Goal: Task Accomplishment & Management: Manage account settings

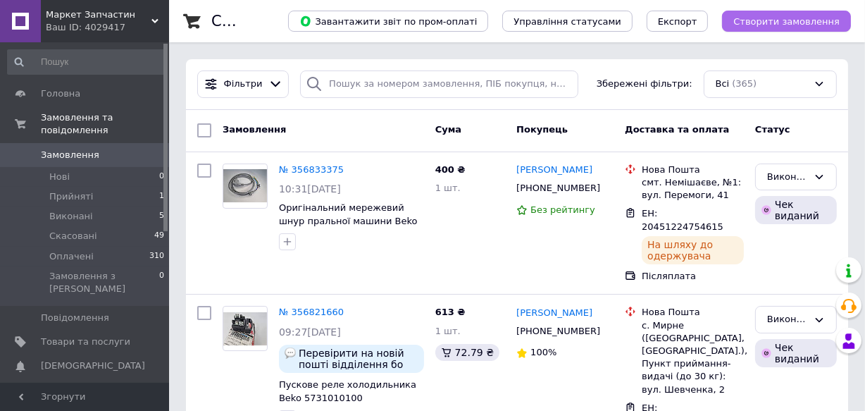
click at [797, 21] on span "Створити замовлення" at bounding box center [786, 21] width 106 height 11
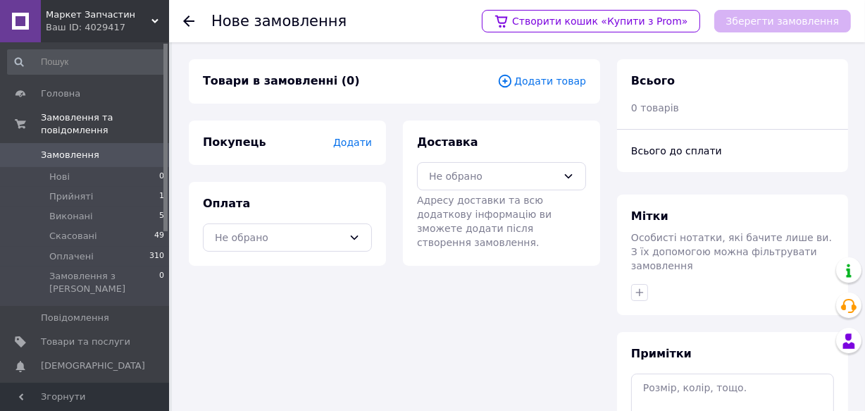
click at [540, 84] on span "Додати товар" at bounding box center [541, 80] width 89 height 15
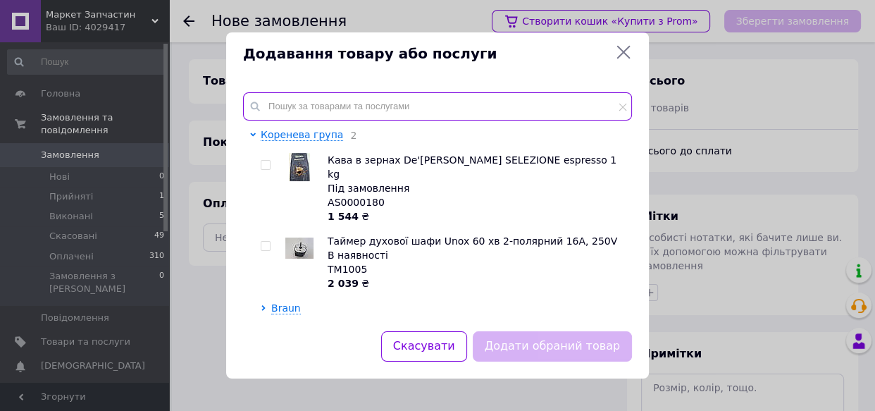
click at [268, 103] on input "text" at bounding box center [437, 106] width 389 height 28
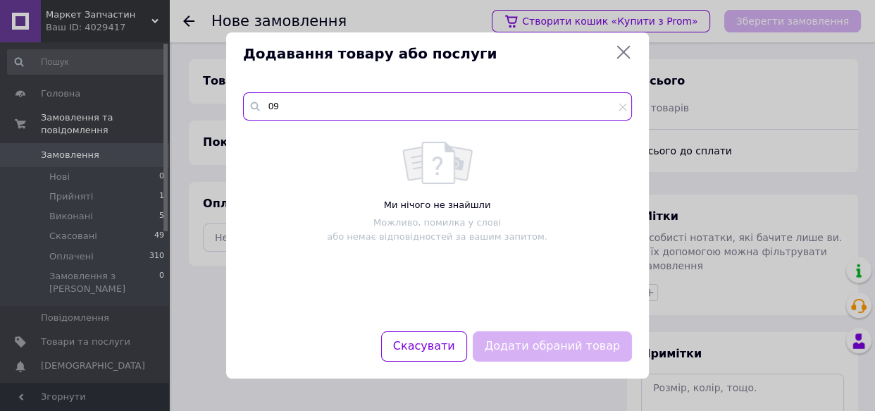
type input "0"
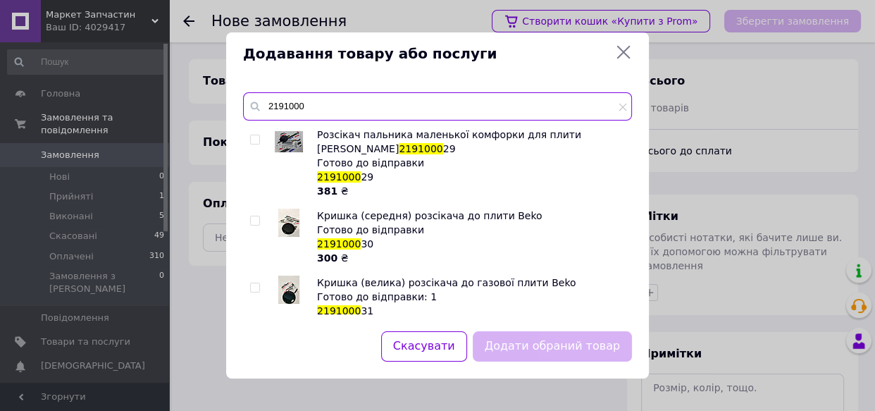
type input "2191000"
click at [251, 216] on input "checkbox" at bounding box center [254, 220] width 9 height 9
checkbox input "true"
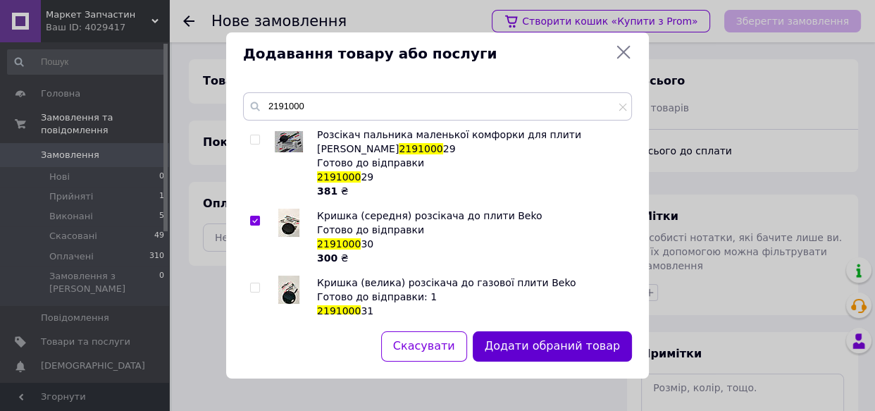
click at [549, 344] on button "Додати обраний товар" at bounding box center [552, 346] width 159 height 30
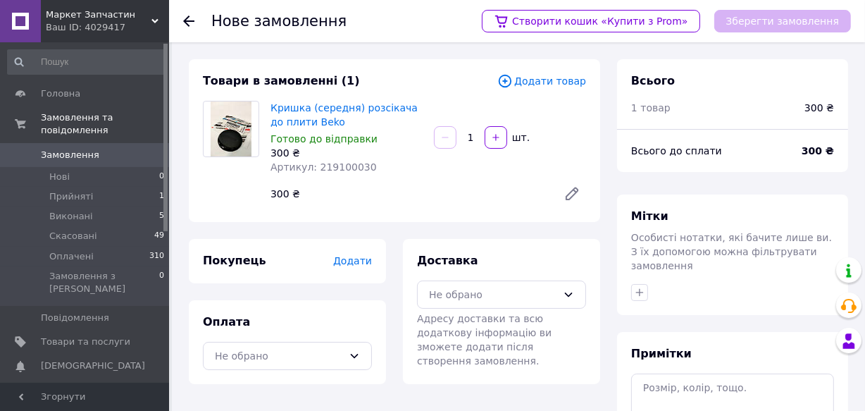
click at [346, 258] on span "Додати" at bounding box center [352, 260] width 39 height 11
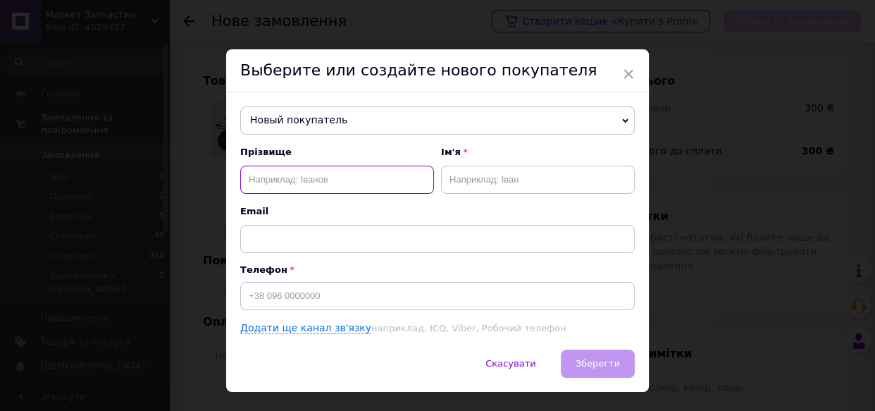
click at [296, 182] on input "text" at bounding box center [337, 179] width 194 height 28
type input "Томащук"
click at [479, 177] on input "text" at bounding box center [538, 179] width 194 height 28
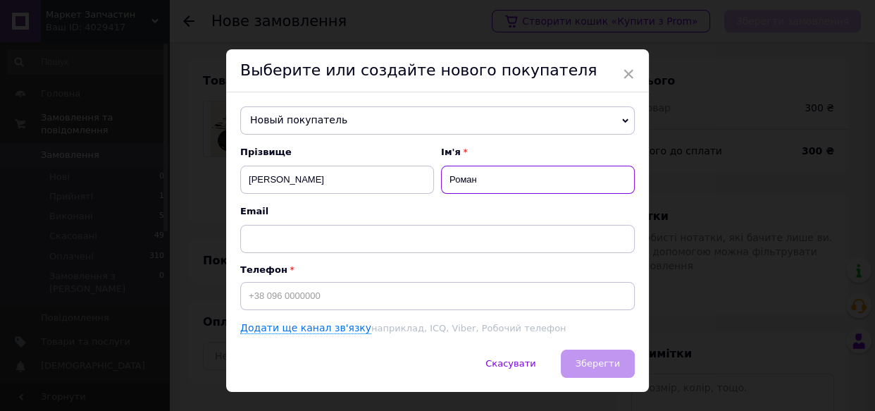
type input "Роман"
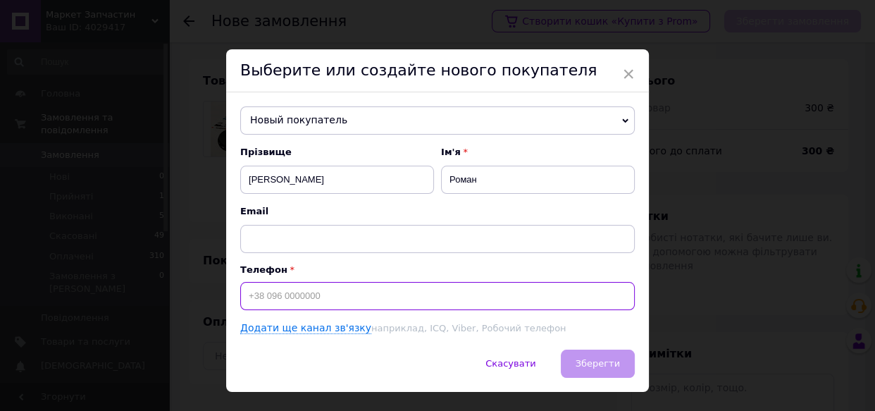
click at [327, 296] on input at bounding box center [437, 296] width 394 height 28
click at [242, 294] on input "0957407260" at bounding box center [437, 296] width 394 height 28
type input "+380957407260"
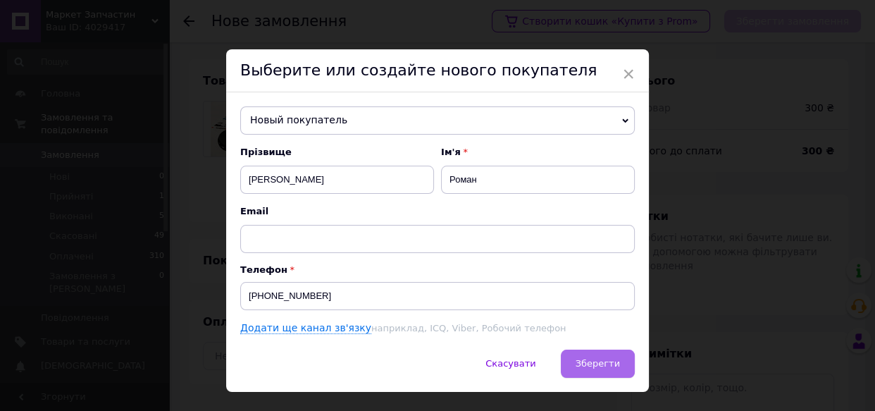
click at [601, 368] on span "Зберегти" at bounding box center [597, 363] width 44 height 11
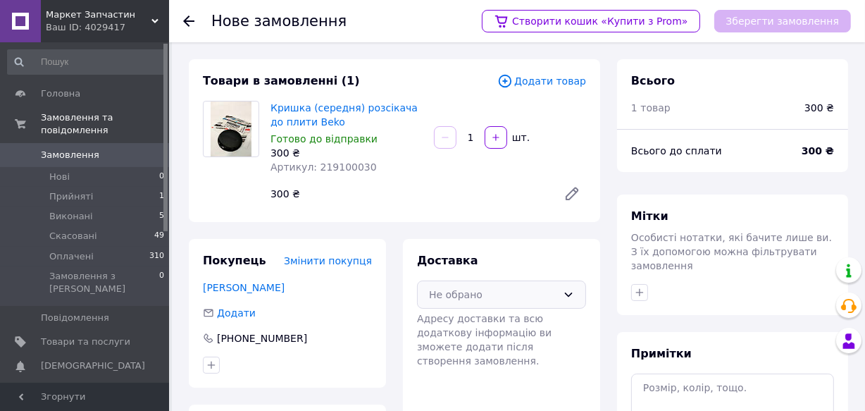
click at [552, 299] on div "Не обрано" at bounding box center [493, 294] width 128 height 15
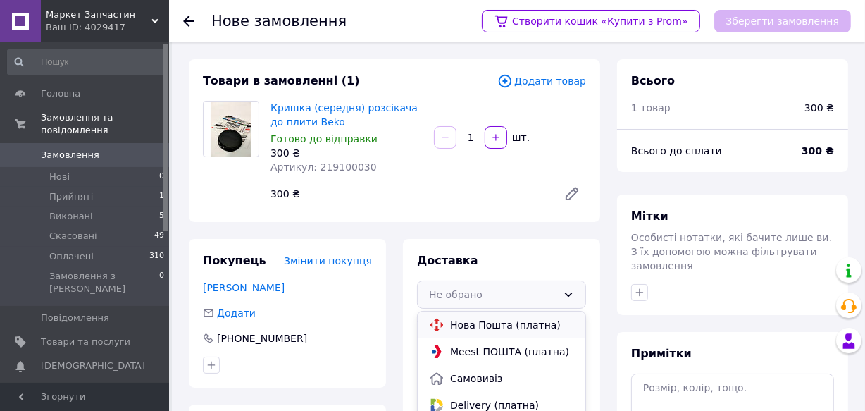
click at [523, 325] on span "Нова Пошта (платна)" at bounding box center [512, 325] width 124 height 14
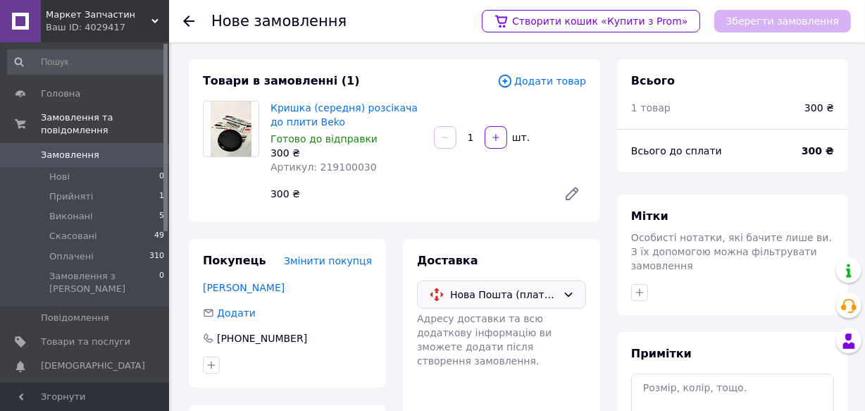
click at [756, 19] on div "Зберегти замовлення" at bounding box center [782, 21] width 137 height 23
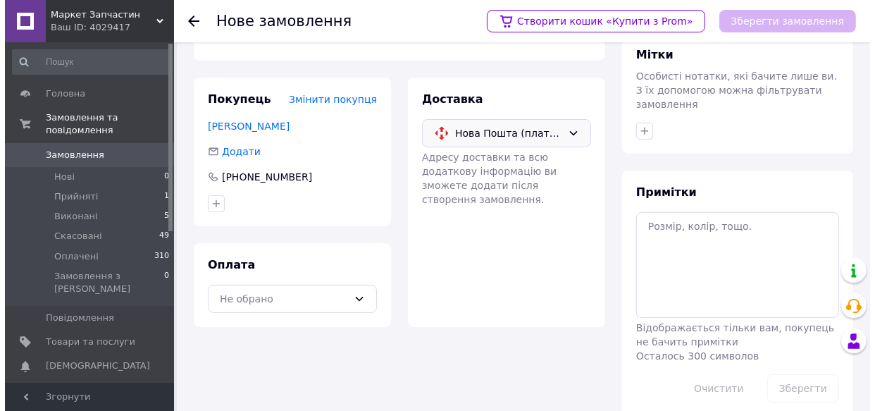
scroll to position [162, 0]
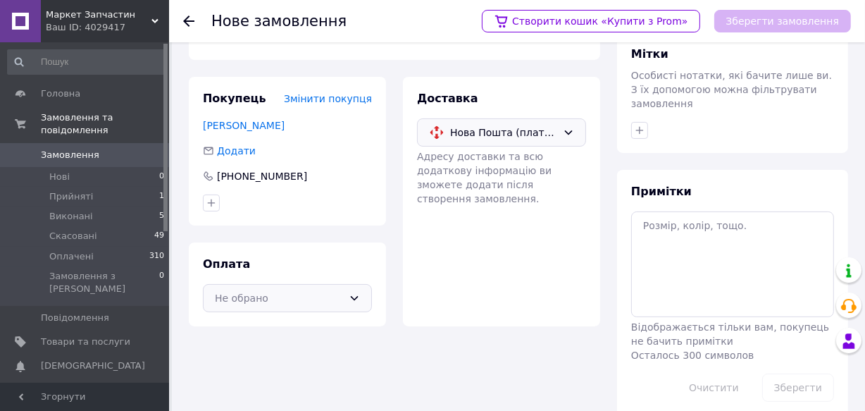
click at [360, 292] on div "Не обрано" at bounding box center [287, 298] width 169 height 28
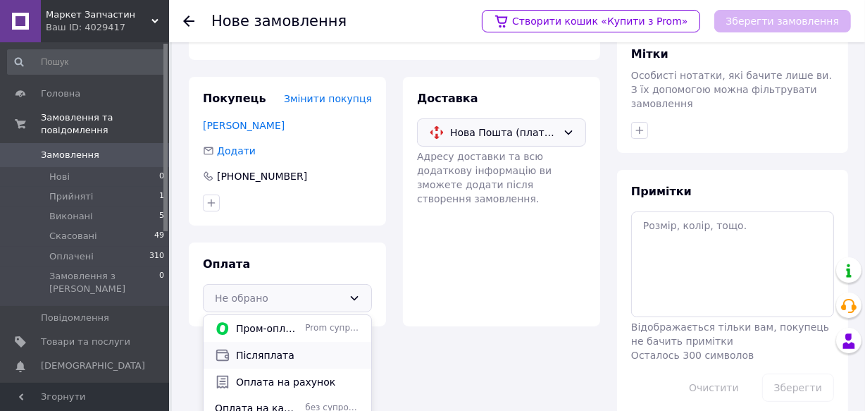
click at [292, 351] on span "Післяплата" at bounding box center [298, 355] width 124 height 14
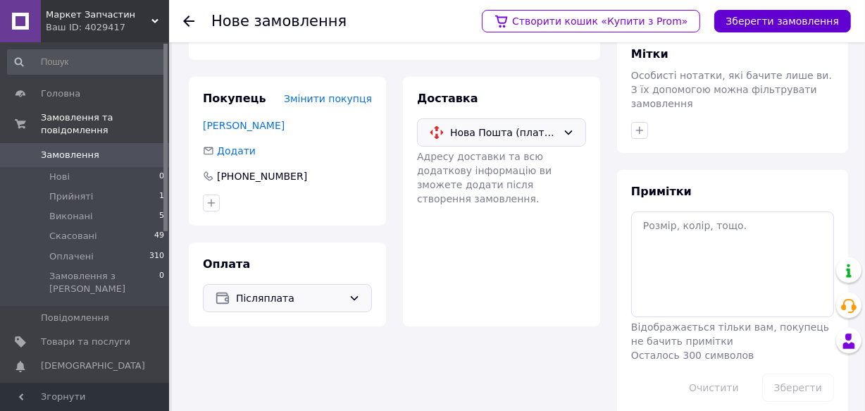
click at [773, 16] on button "Зберегти замовлення" at bounding box center [782, 21] width 137 height 23
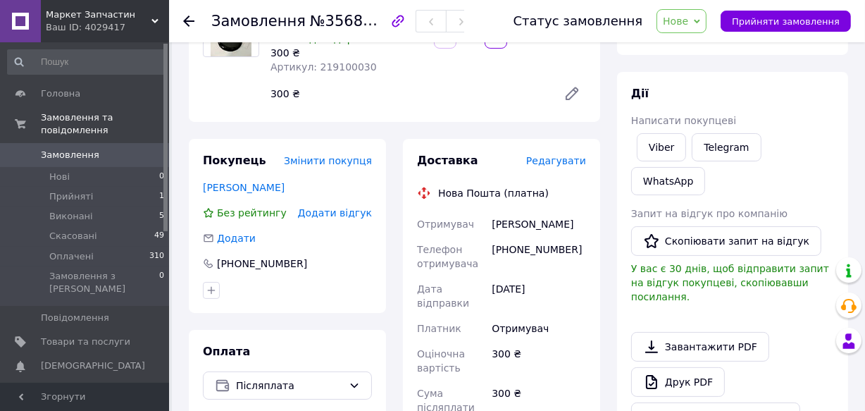
click at [566, 161] on span "Редагувати" at bounding box center [556, 160] width 60 height 11
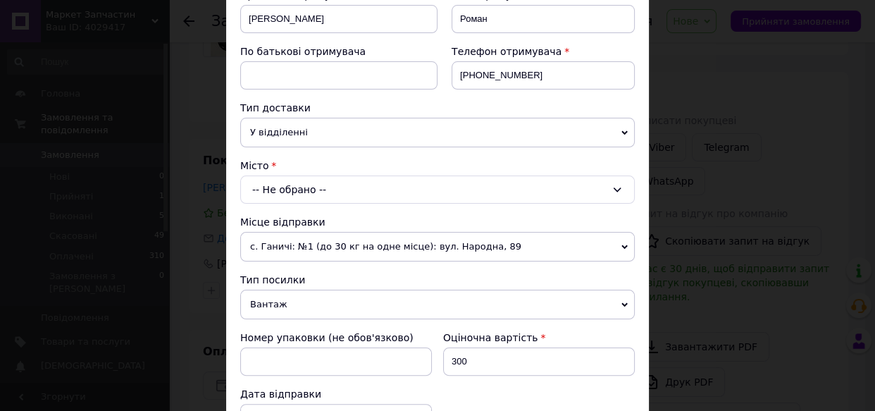
scroll to position [242, 0]
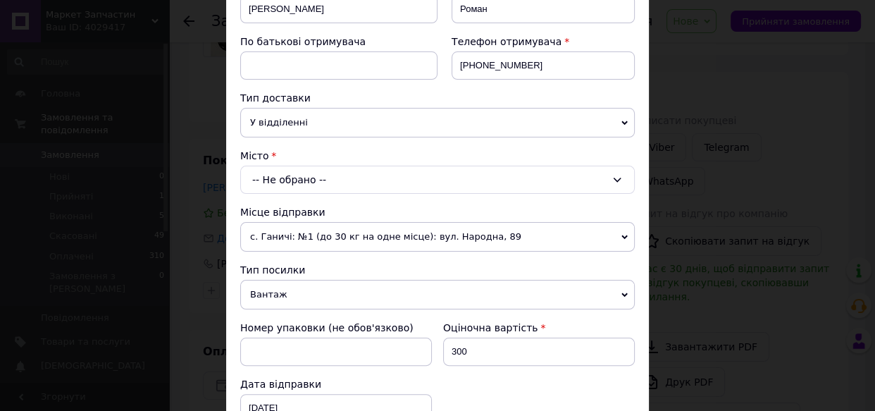
click at [611, 188] on div "-- Не обрано --" at bounding box center [437, 179] width 394 height 28
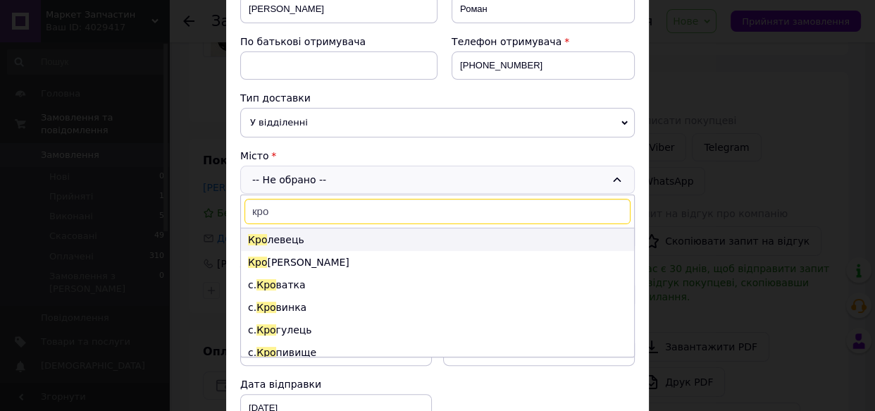
type input "кро"
click at [282, 242] on li "Кро левець" at bounding box center [437, 239] width 393 height 23
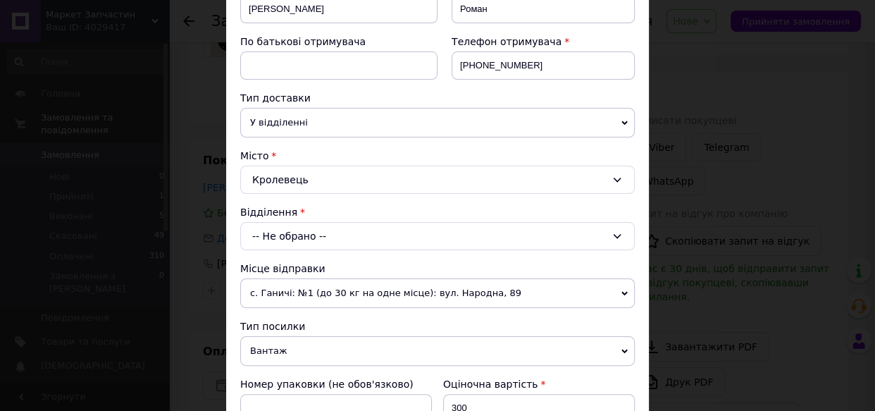
click at [297, 239] on div "-- Не обрано --" at bounding box center [437, 236] width 394 height 28
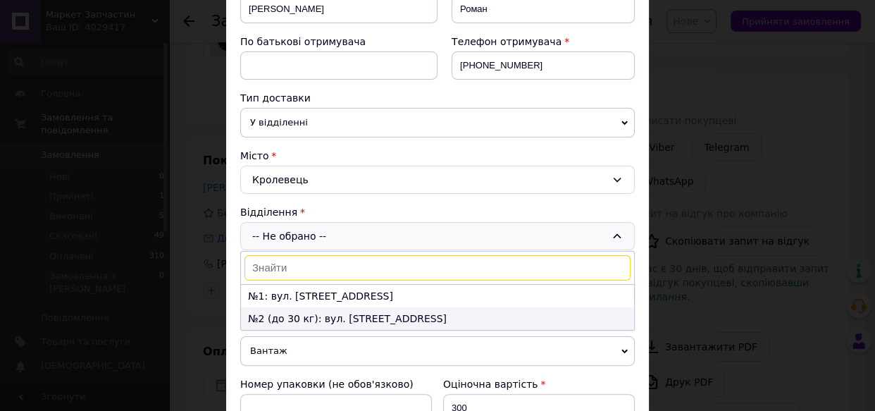
click at [332, 313] on li "№2 (до 30 кг): вул. Спортивна, 39-А" at bounding box center [437, 318] width 393 height 23
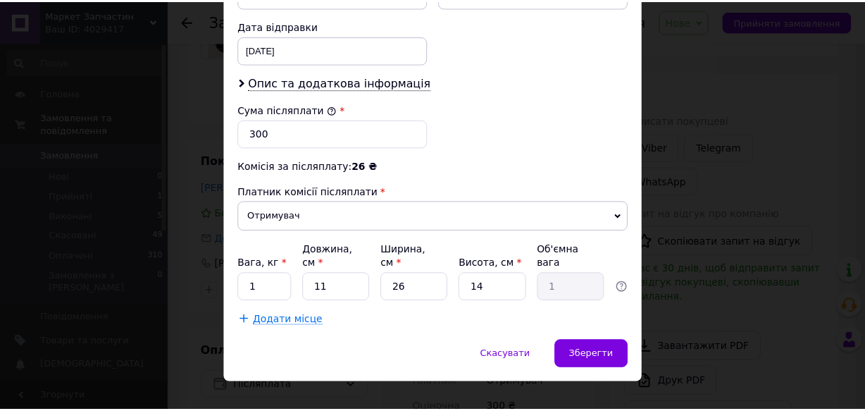
scroll to position [658, 0]
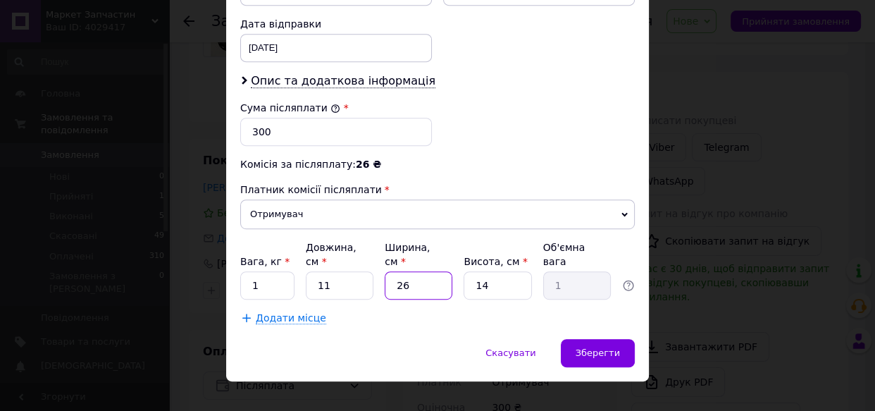
click at [413, 271] on input "26" at bounding box center [419, 285] width 68 height 28
type input "2"
type input "0.1"
type input "9"
type input "0.35"
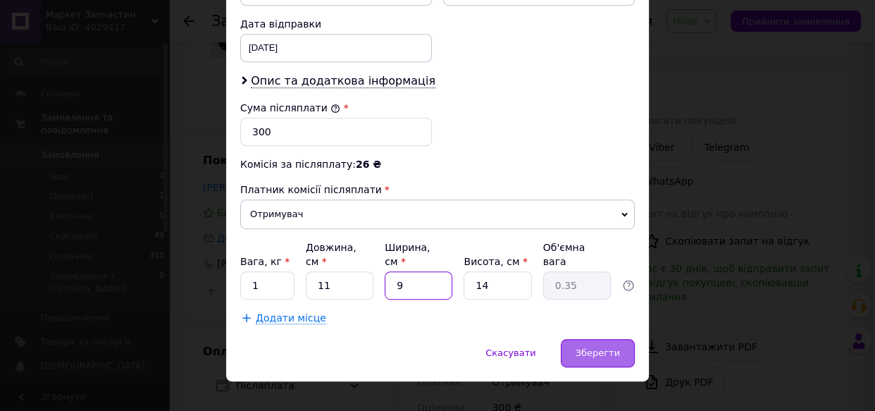
type input "9"
click at [589, 347] on span "Зберегти" at bounding box center [597, 352] width 44 height 11
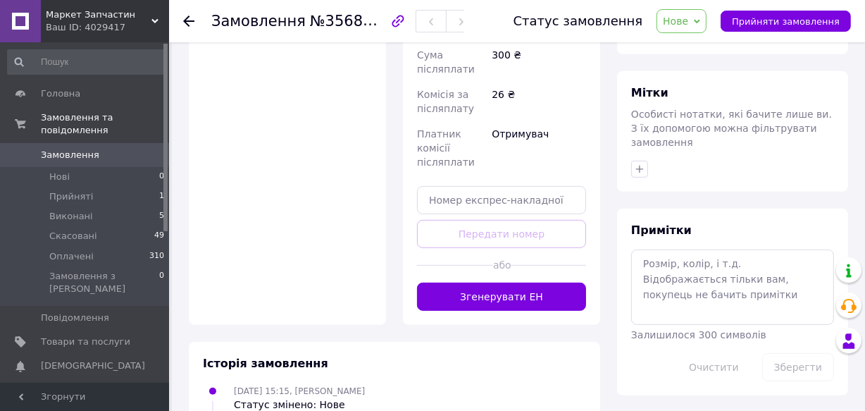
scroll to position [556, 0]
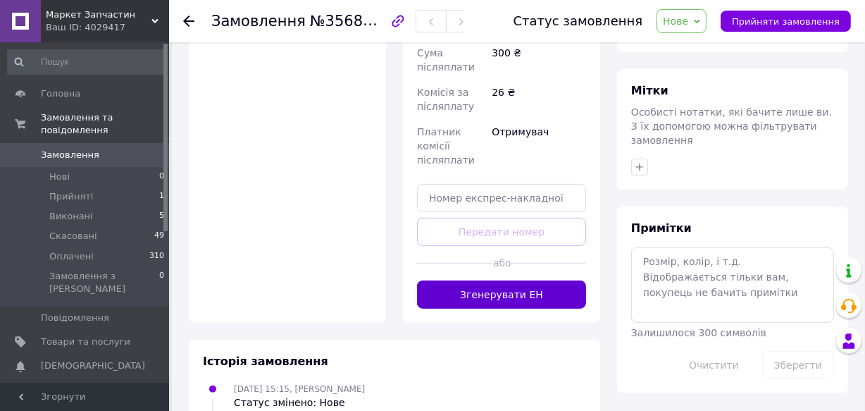
click at [494, 284] on button "Згенерувати ЕН" at bounding box center [501, 294] width 169 height 28
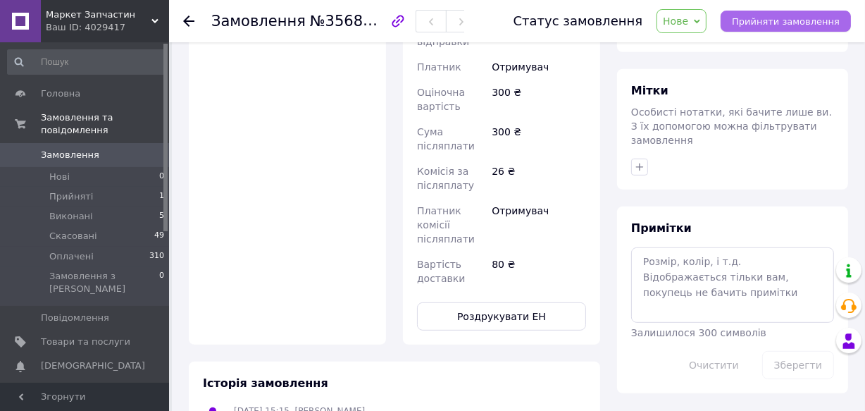
click at [766, 20] on span "Прийняти замовлення" at bounding box center [786, 21] width 108 height 11
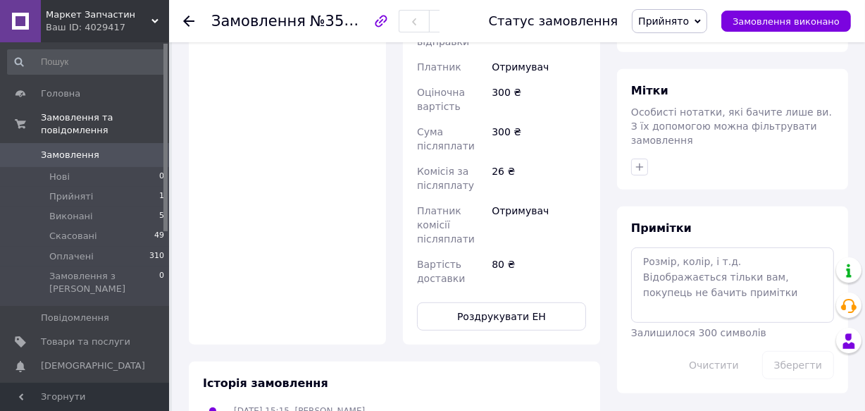
click at [707, 14] on span "Прийнято" at bounding box center [669, 21] width 75 height 24
click at [695, 49] on li "Виконано" at bounding box center [669, 49] width 74 height 21
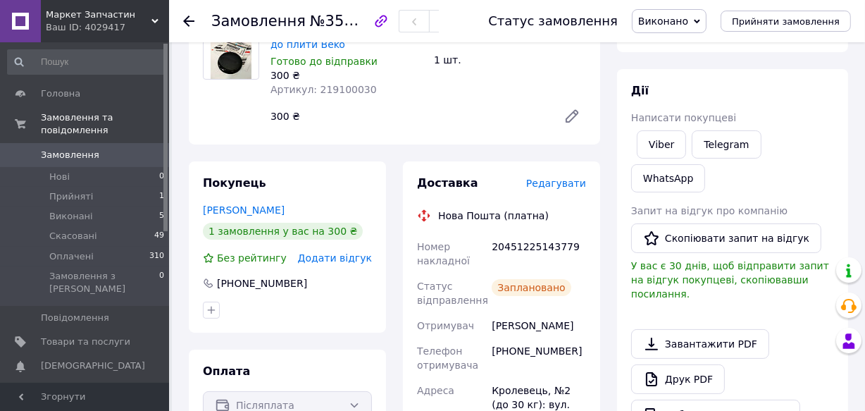
scroll to position [126, 0]
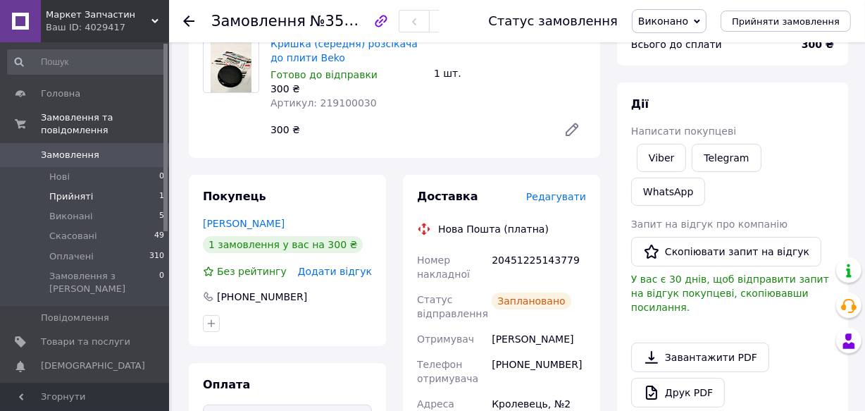
click at [92, 187] on li "Прийняті 1" at bounding box center [86, 197] width 173 height 20
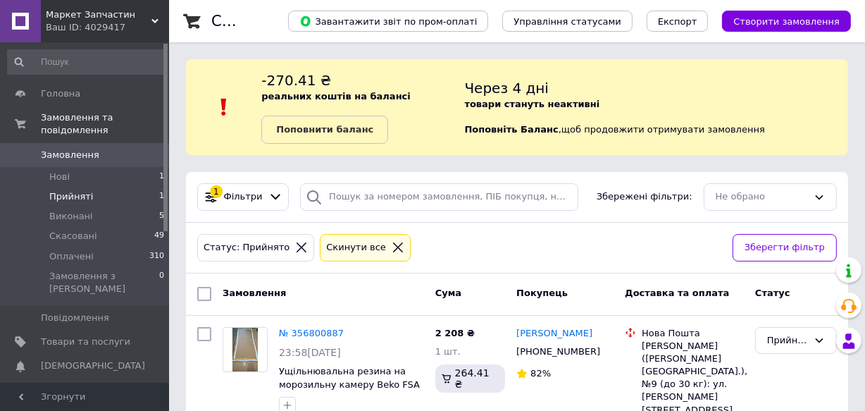
click at [110, 187] on li "Прийняті 1" at bounding box center [86, 197] width 173 height 20
click at [99, 167] on li "Нові 1" at bounding box center [86, 177] width 173 height 20
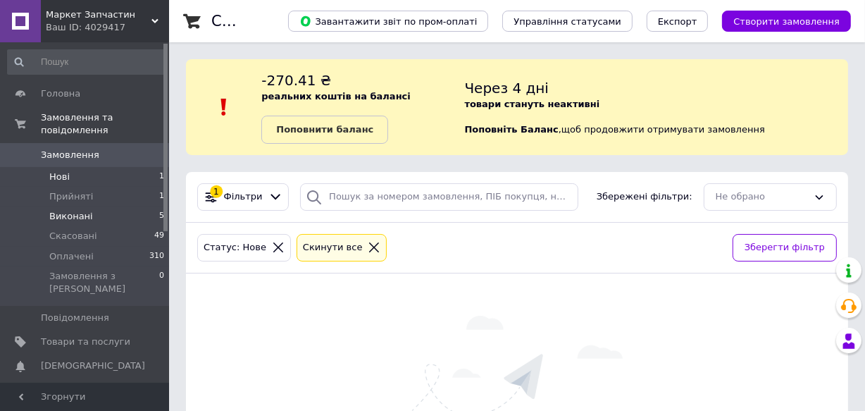
click at [92, 206] on li "Виконані 5" at bounding box center [86, 216] width 173 height 20
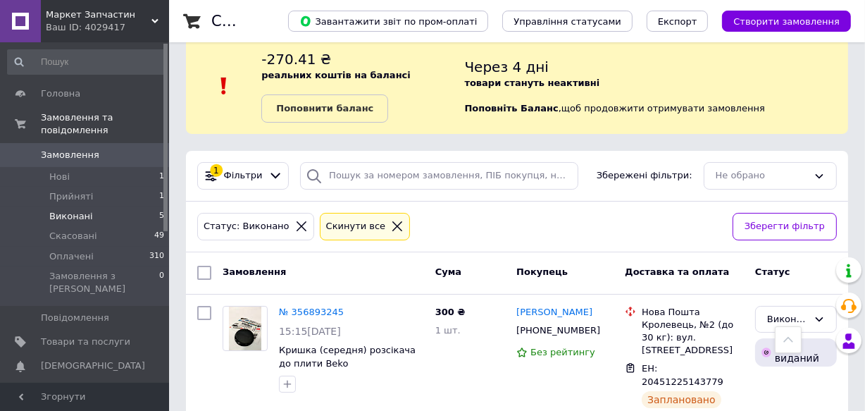
scroll to position [17, 0]
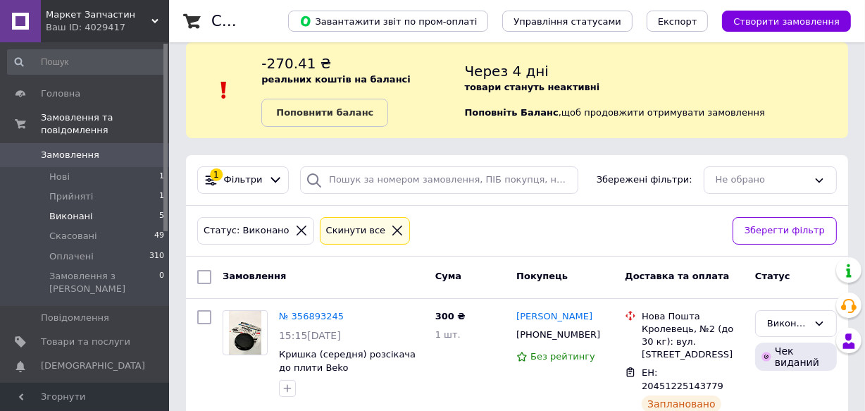
click at [155, 15] on div "Маркет Запчастин Ваш ID: 4029417" at bounding box center [105, 21] width 128 height 42
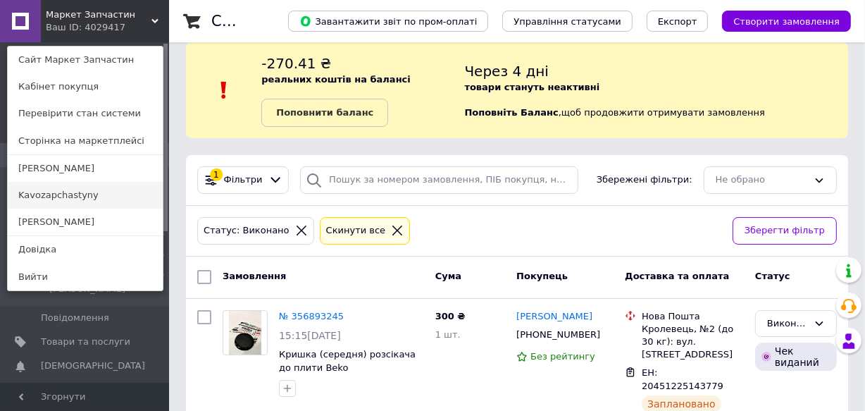
click at [104, 196] on link "Kavozapchastyny" at bounding box center [85, 195] width 155 height 27
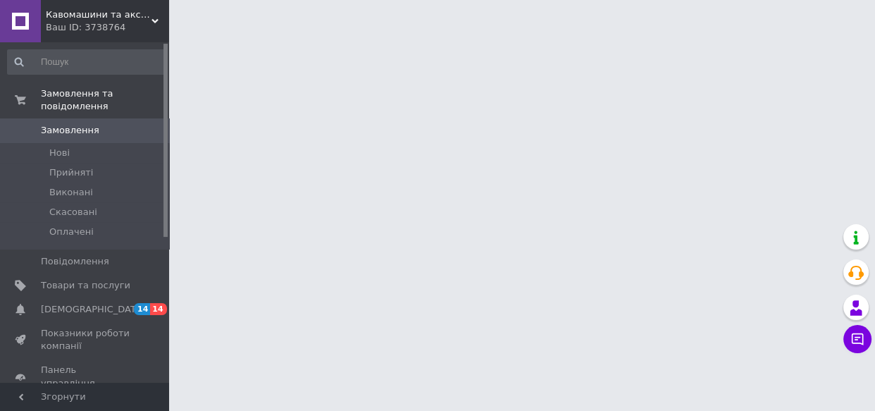
click at [83, 303] on span "[DEMOGRAPHIC_DATA]" at bounding box center [93, 309] width 104 height 13
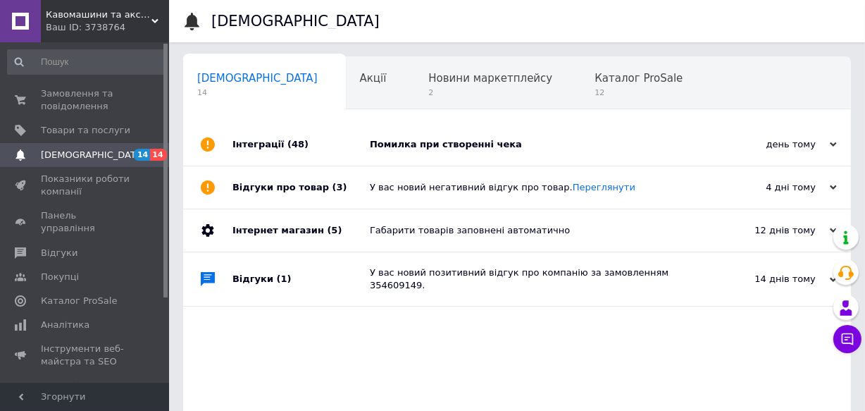
scroll to position [0, 7]
click at [401, 137] on div "Помилка при створенні чека" at bounding box center [533, 144] width 326 height 42
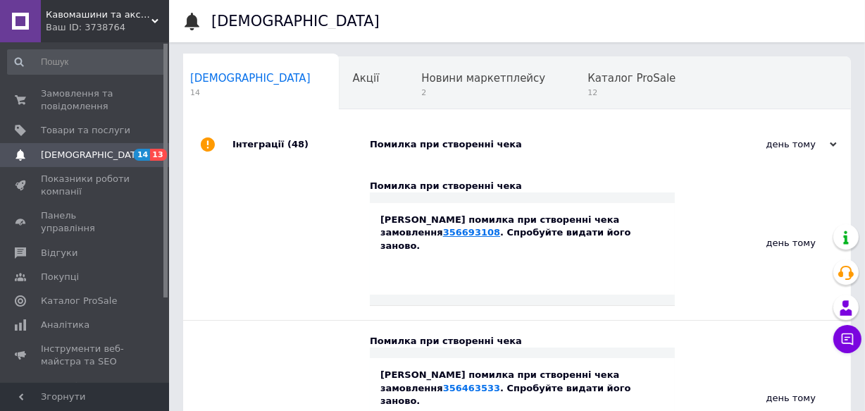
click at [500, 227] on link "356693108" at bounding box center [471, 232] width 57 height 11
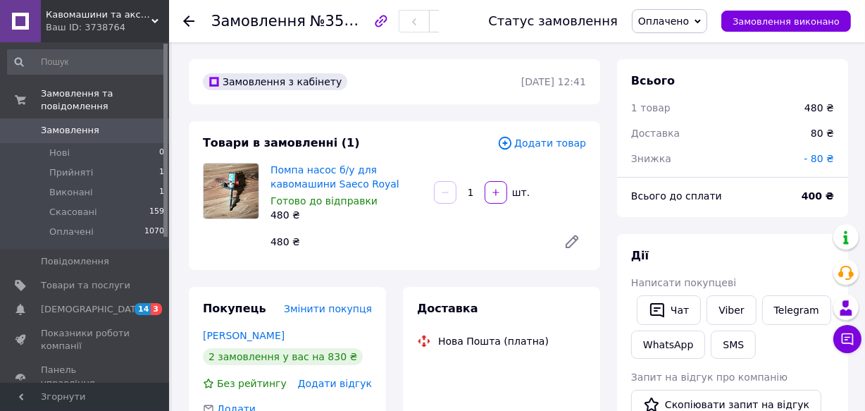
scroll to position [157, 0]
click at [705, 25] on span "Оплачено" at bounding box center [669, 21] width 75 height 24
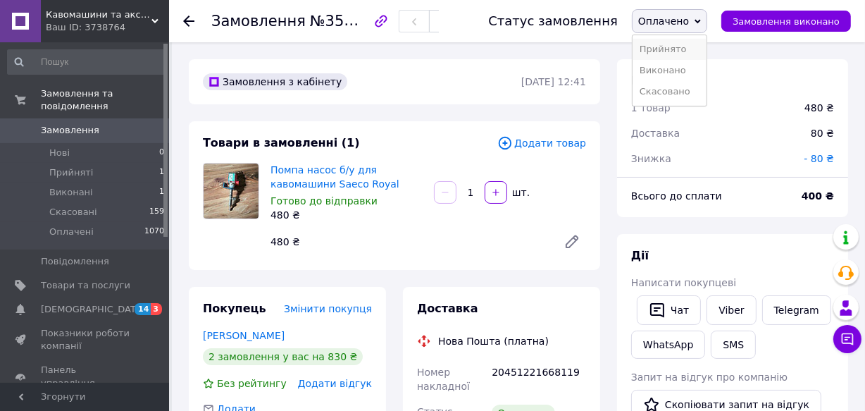
click at [690, 46] on li "Прийнято" at bounding box center [669, 49] width 74 height 21
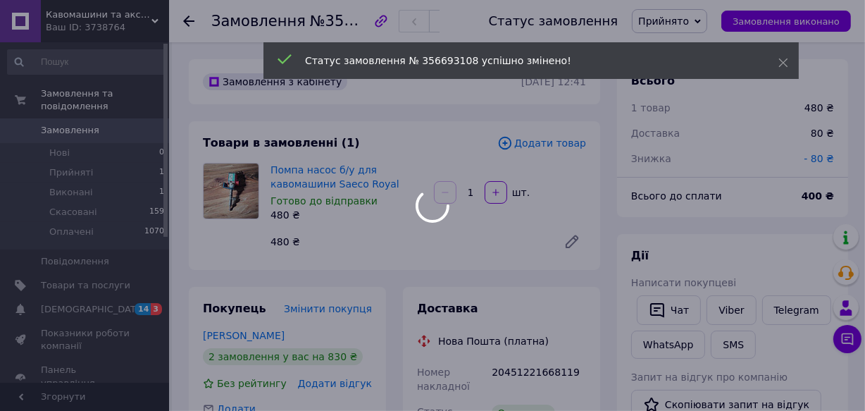
scroll to position [191, 0]
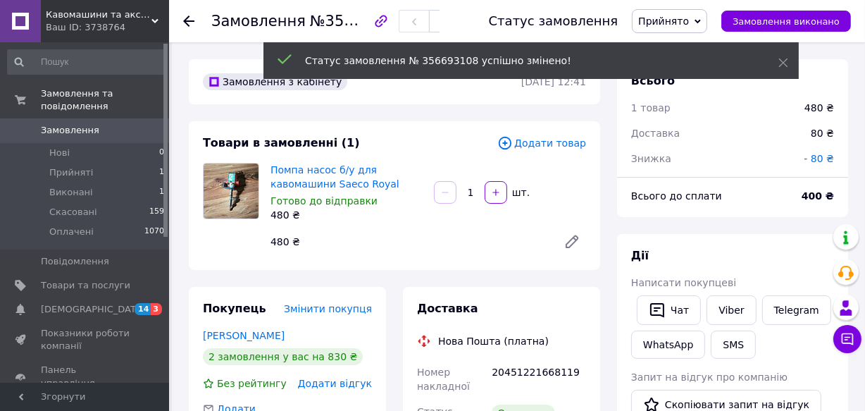
click at [706, 20] on span "Прийнято" at bounding box center [669, 21] width 75 height 24
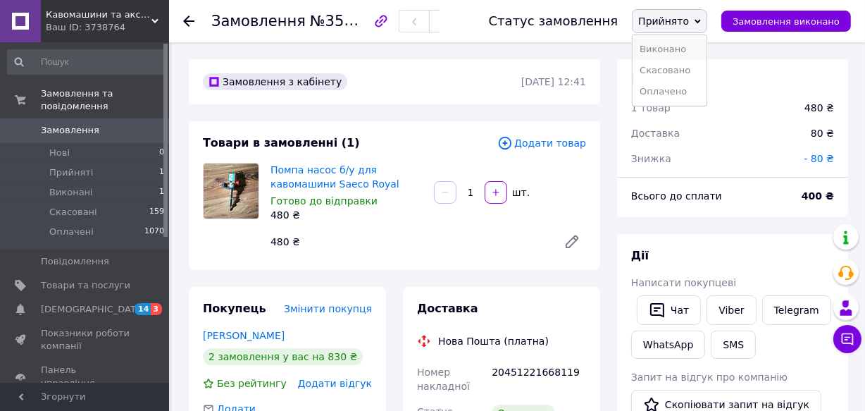
click at [697, 50] on li "Виконано" at bounding box center [669, 49] width 74 height 21
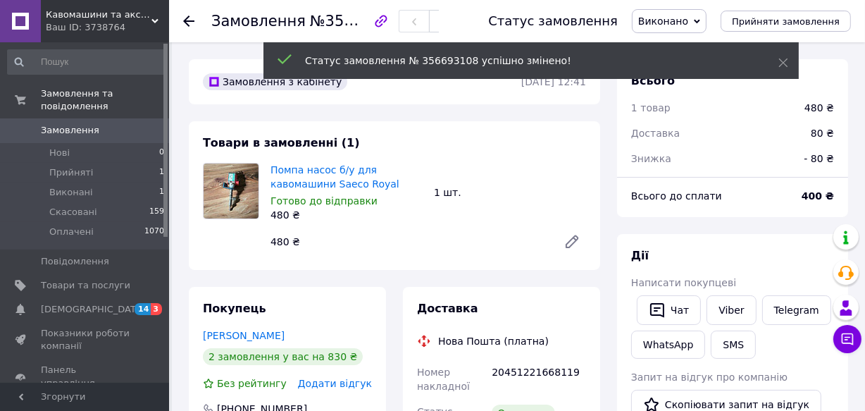
scroll to position [225, 0]
click at [706, 24] on span "Виконано" at bounding box center [669, 21] width 75 height 24
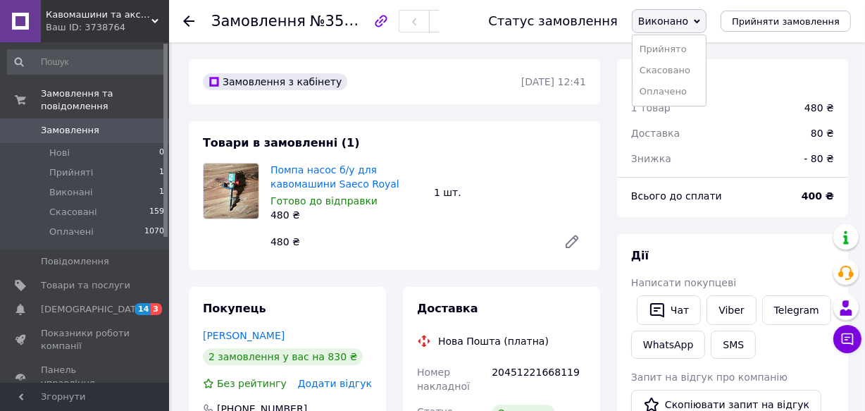
click at [706, 24] on span "Виконано" at bounding box center [669, 21] width 75 height 24
click at [697, 90] on li "Оплачено" at bounding box center [668, 91] width 73 height 21
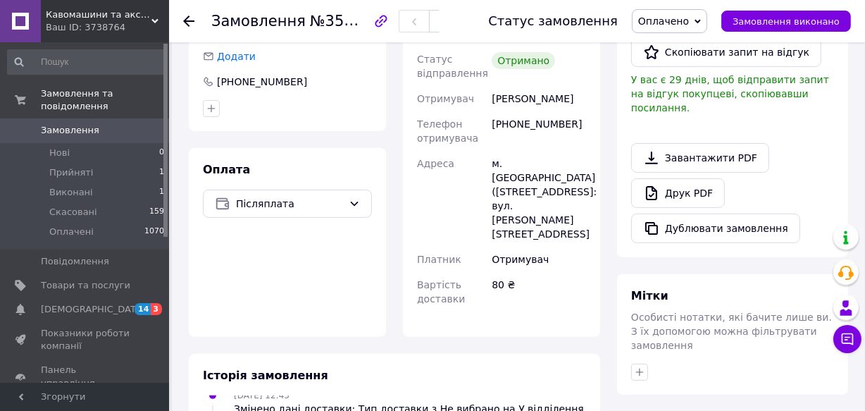
scroll to position [0, 0]
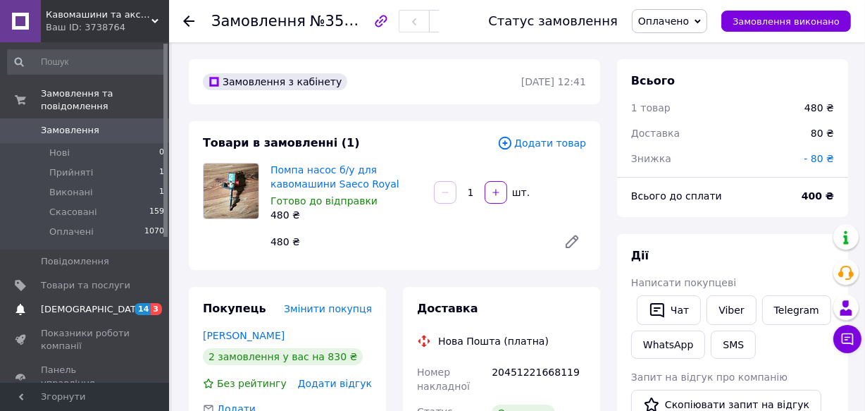
click at [112, 303] on span "[DEMOGRAPHIC_DATA]" at bounding box center [85, 309] width 89 height 13
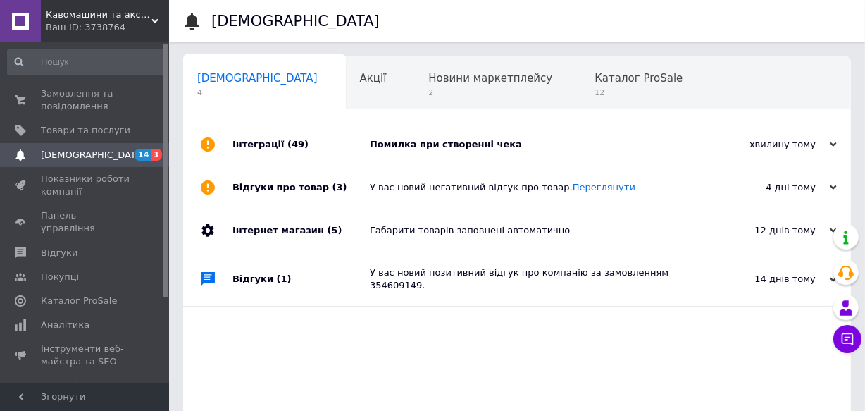
scroll to position [0, 7]
click at [73, 318] on span "Аналітика" at bounding box center [65, 324] width 49 height 13
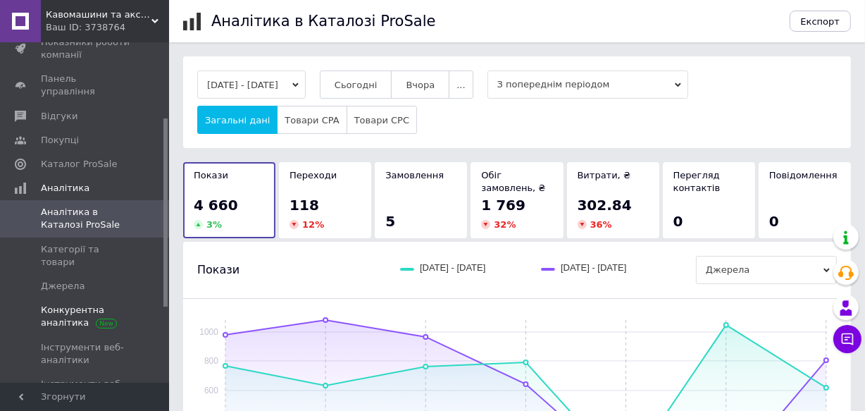
scroll to position [138, 0]
drag, startPoint x: 164, startPoint y: 220, endPoint x: 168, endPoint y: 296, distance: 76.1
click at [168, 296] on div "Замовлення та повідомлення 0 0 Товари та послуги Сповіщення 14 3 Показники робо…" at bounding box center [84, 212] width 169 height 340
click at [61, 278] on span "Джерела" at bounding box center [63, 284] width 44 height 13
